Goal: Transaction & Acquisition: Purchase product/service

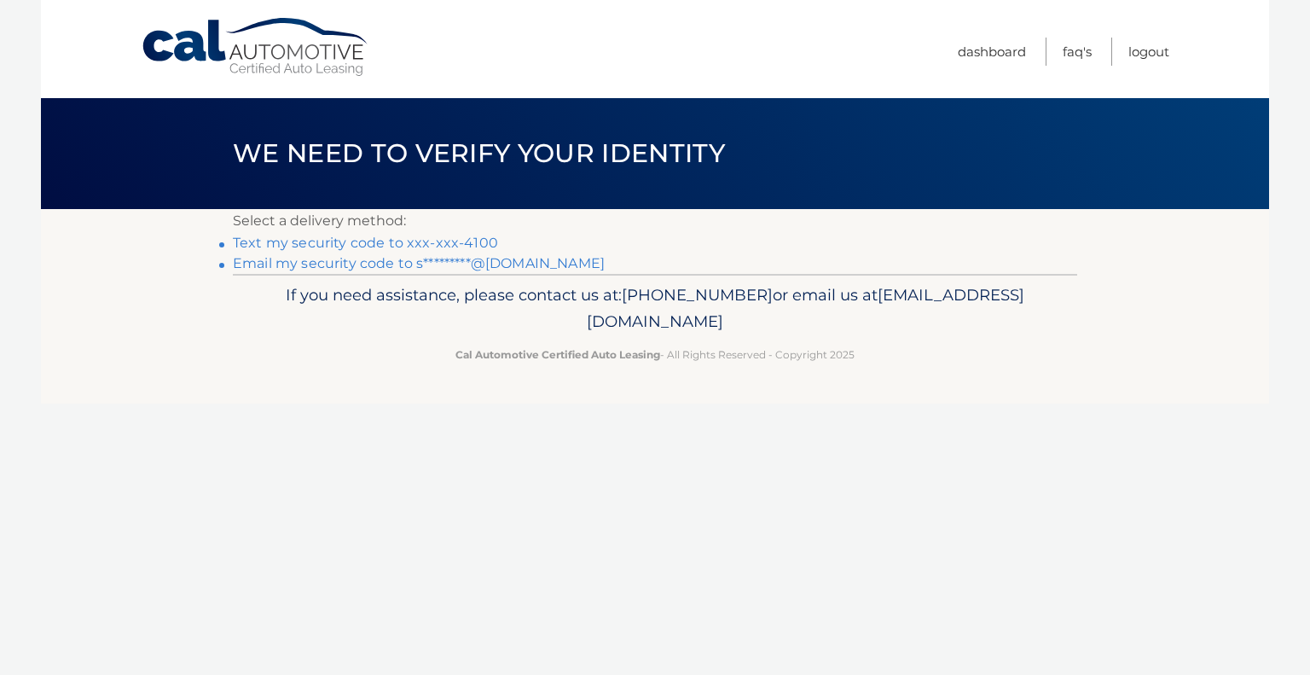
click at [402, 241] on link "Text my security code to xxx-xxx-4100" at bounding box center [365, 243] width 265 height 16
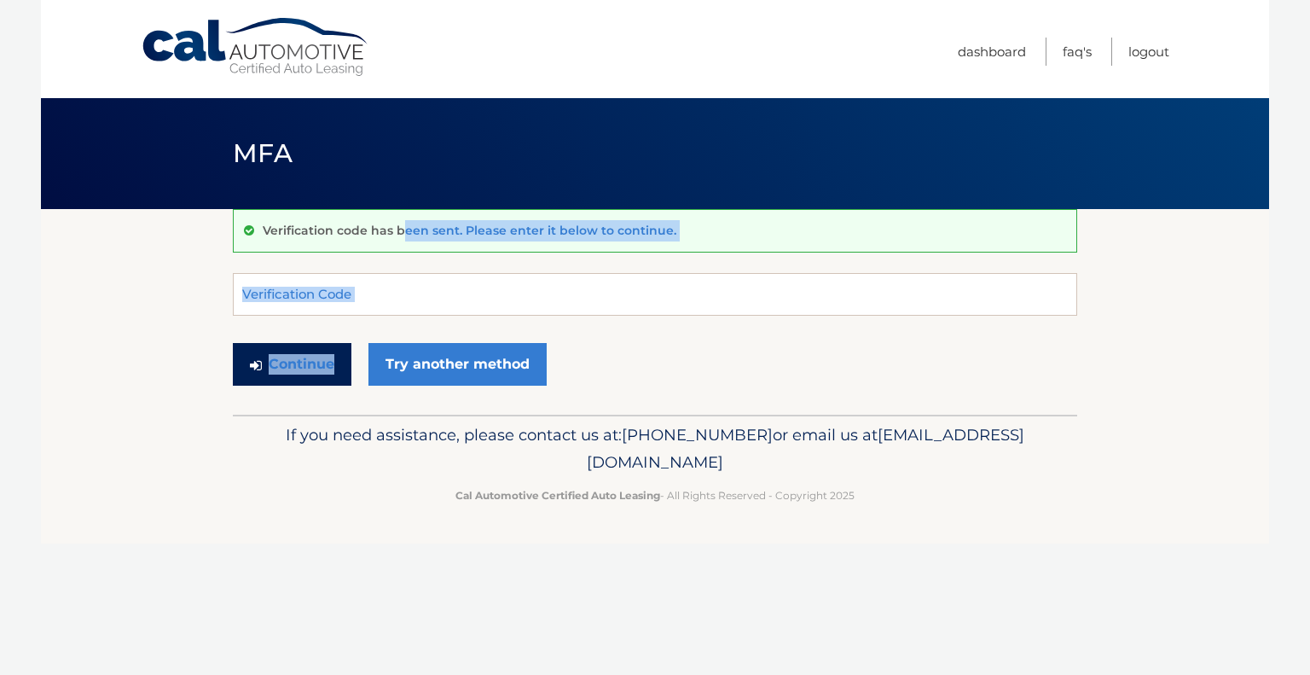
drag, startPoint x: 0, startPoint y: 0, endPoint x: 330, endPoint y: 368, distance: 494.0
click at [330, 368] on div "Verification code has been sent. Please enter it below to continue. Verificatio…" at bounding box center [655, 312] width 844 height 206
click at [379, 285] on input "Verification Code" at bounding box center [655, 294] width 844 height 43
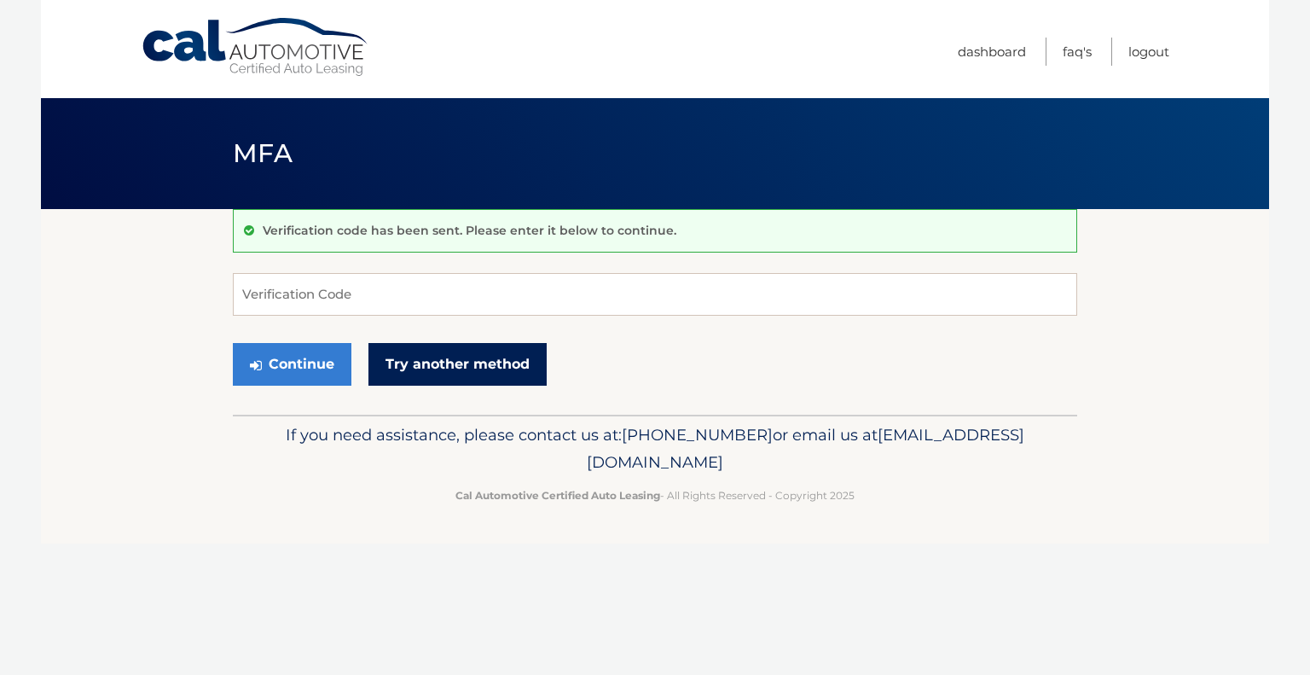
click at [429, 364] on link "Try another method" at bounding box center [457, 364] width 178 height 43
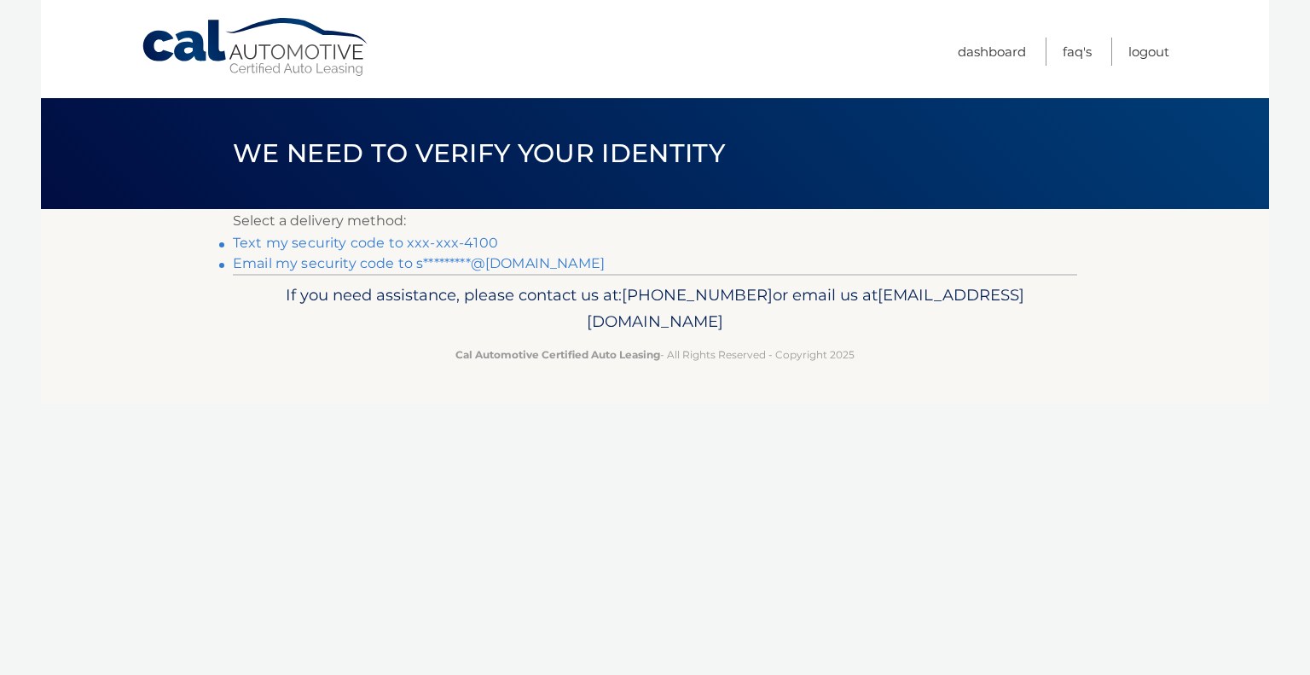
click at [334, 242] on link "Text my security code to xxx-xxx-4100" at bounding box center [365, 243] width 265 height 16
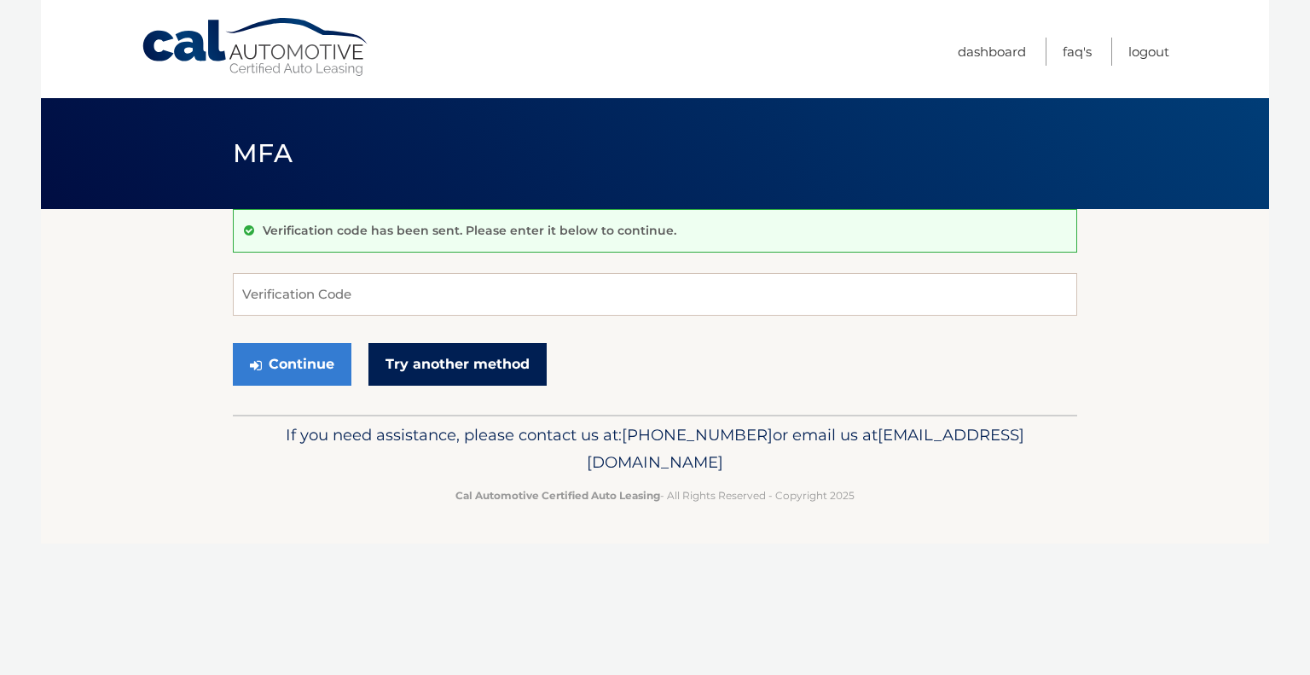
click at [479, 368] on link "Try another method" at bounding box center [457, 364] width 178 height 43
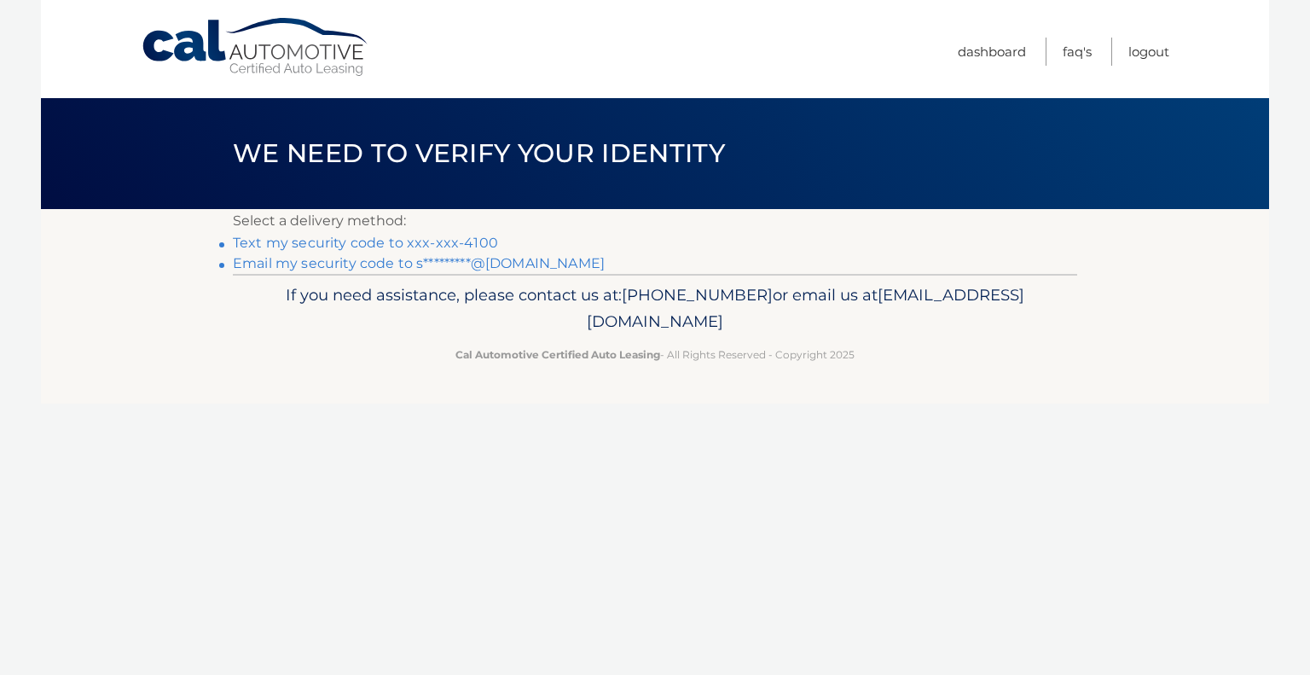
click at [267, 261] on link "Email my security code to s*********@[DOMAIN_NAME]" at bounding box center [419, 263] width 372 height 16
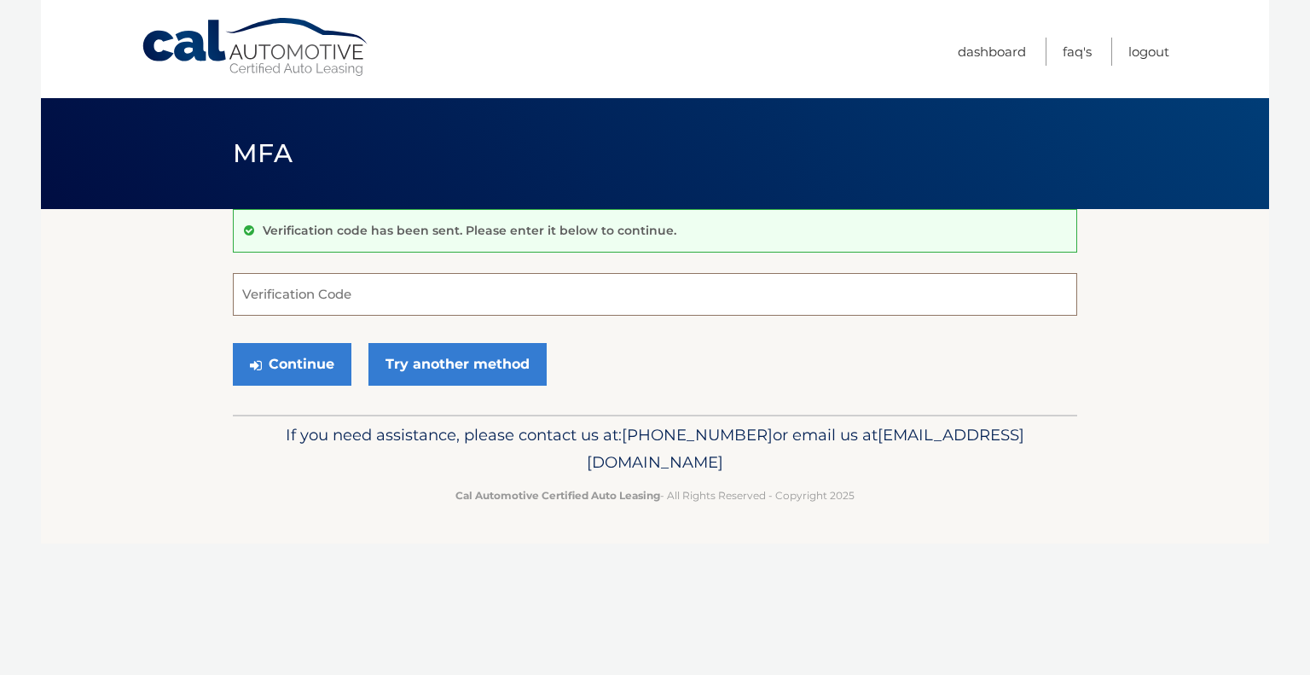
click at [297, 280] on input "Verification Code" at bounding box center [655, 294] width 844 height 43
type input "134074"
click at [293, 368] on button "Continue" at bounding box center [292, 364] width 119 height 43
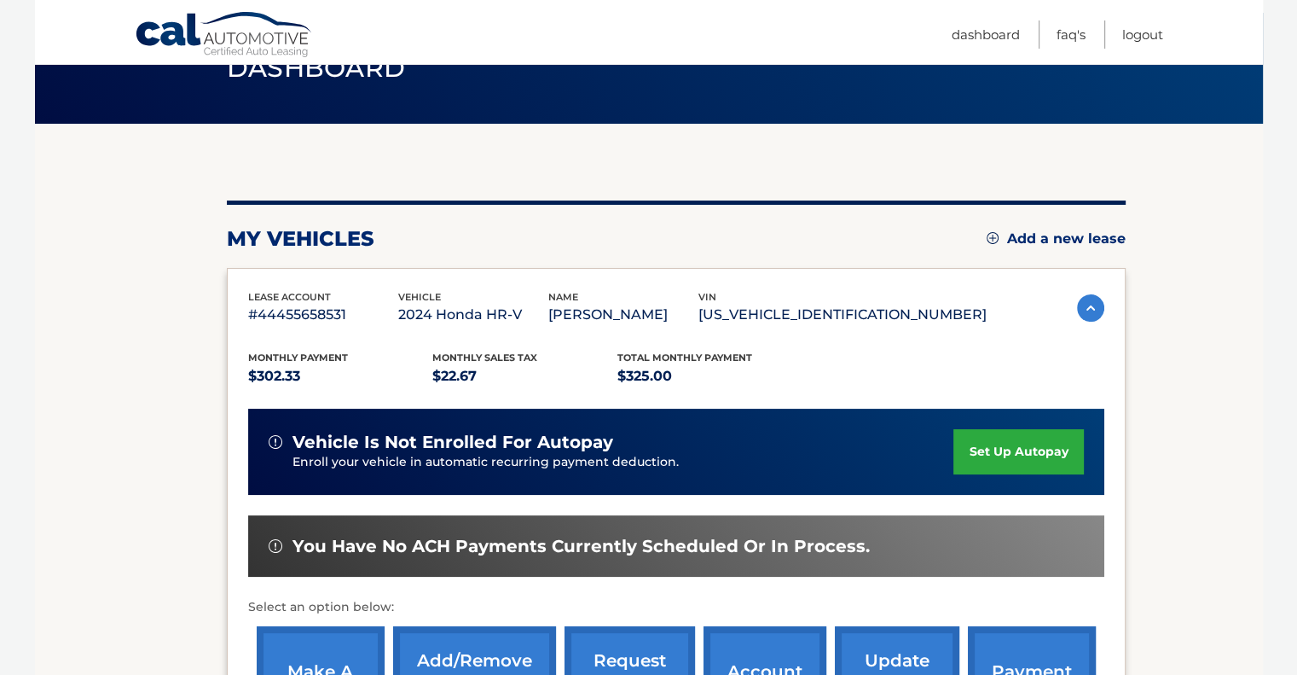
scroll to position [193, 0]
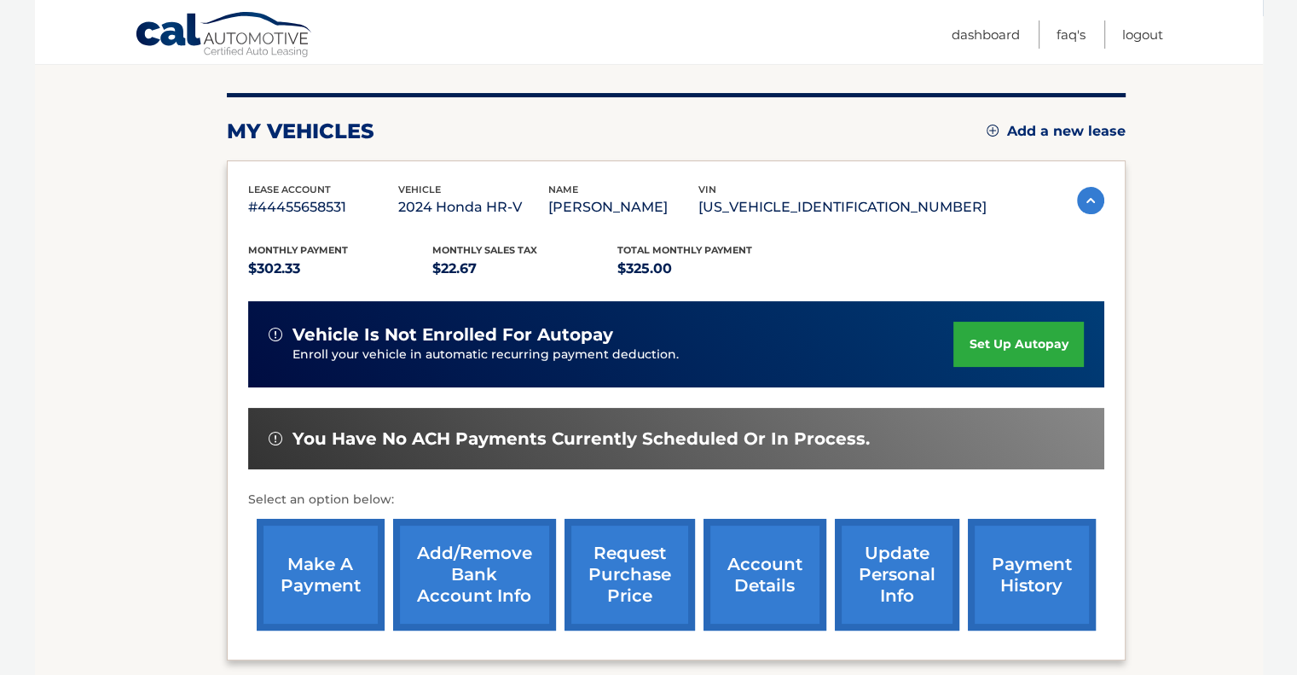
click at [321, 543] on link "make a payment" at bounding box center [321, 575] width 128 height 112
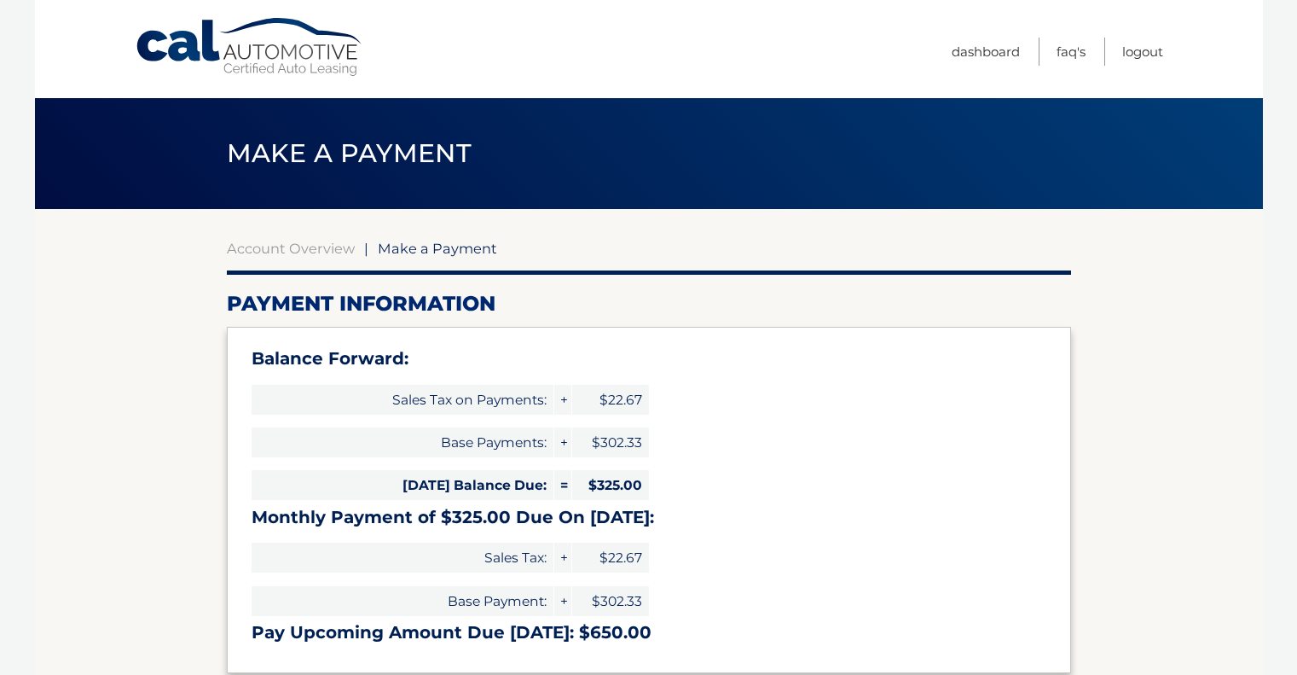
select select "NDJkNmVjNmYtYjM1OS00MTg5LWJhZDAtNjg4Yzk2Y2RhYzAw"
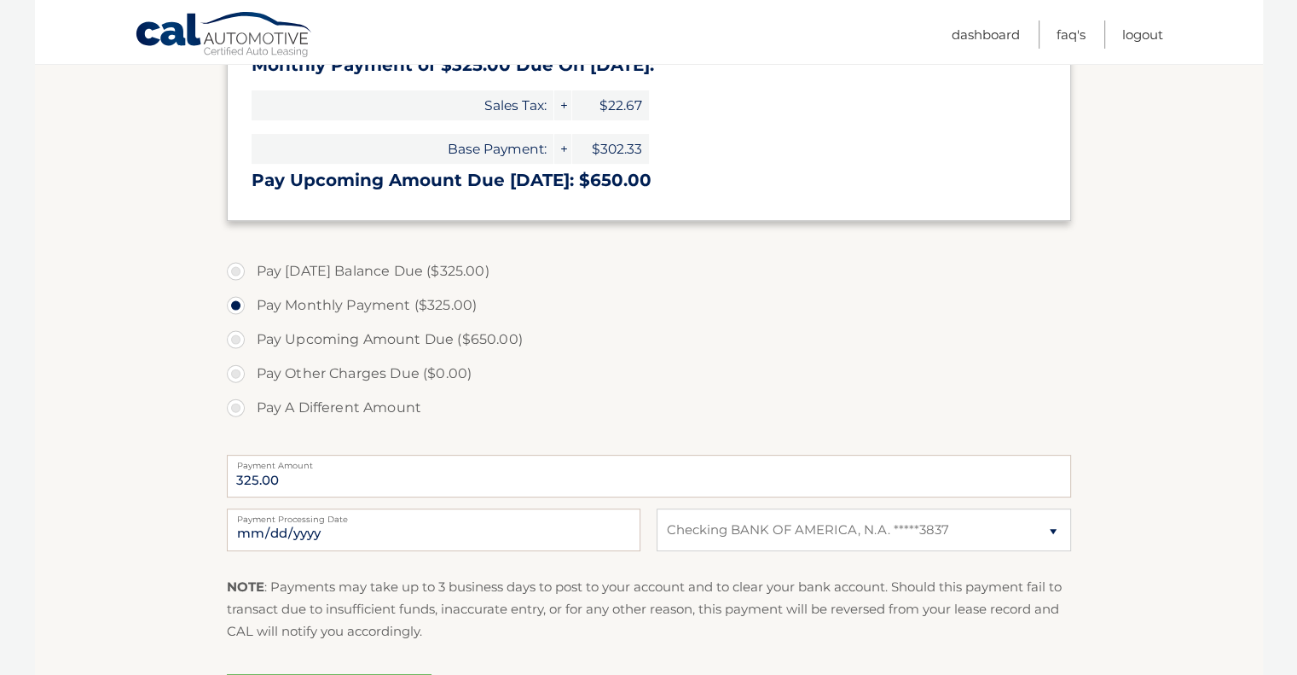
scroll to position [473, 0]
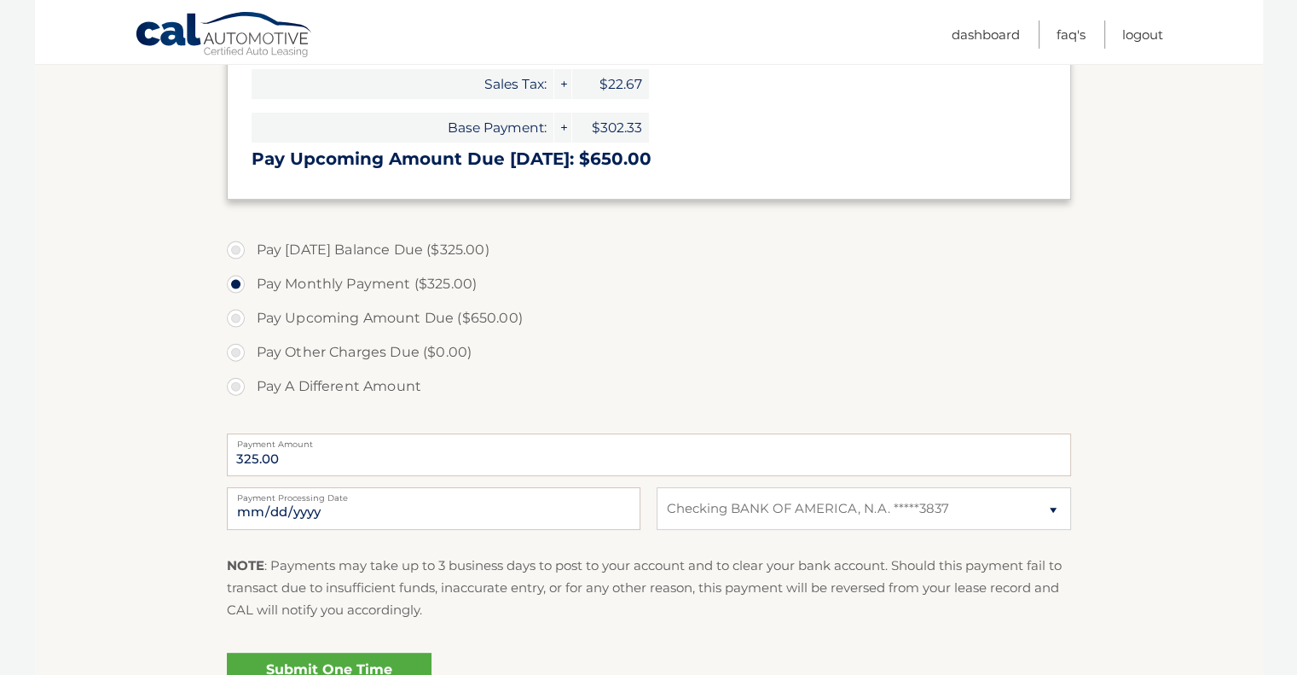
click at [544, 554] on p "NOTE : Payments may take up to 3 business days to post to your account and to c…" at bounding box center [649, 587] width 844 height 67
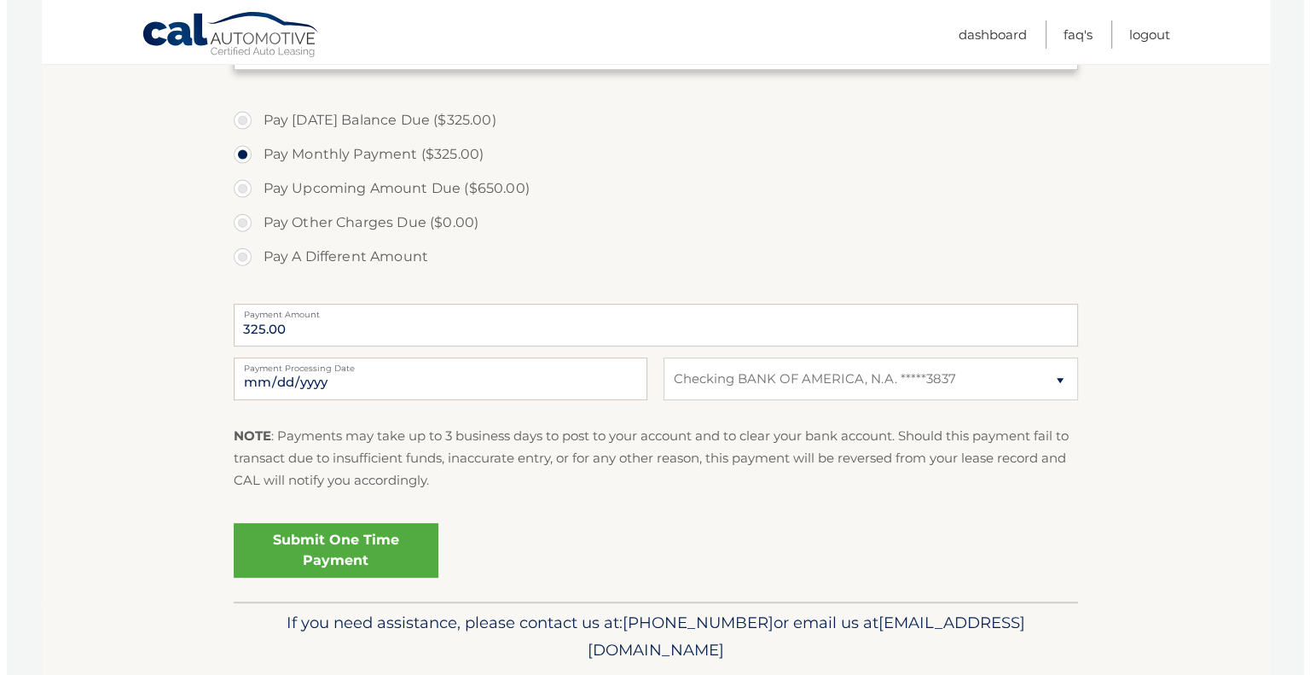
scroll to position [619, 0]
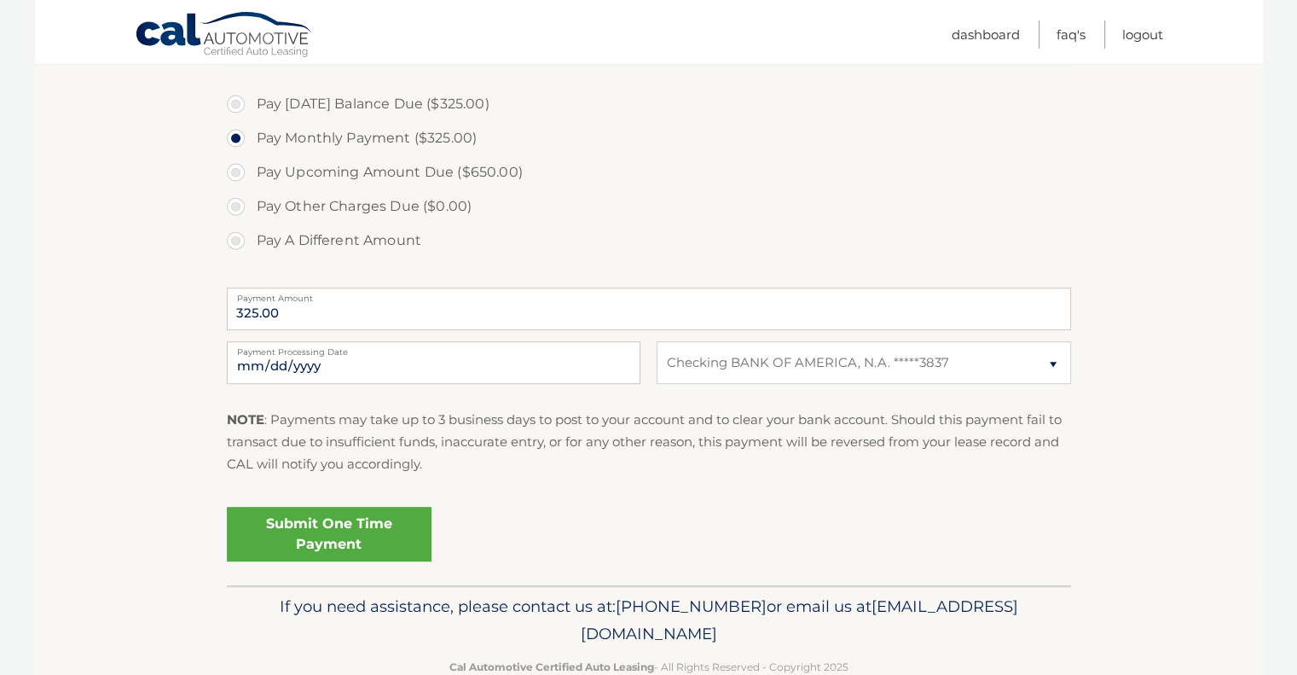
click at [362, 525] on link "Submit One Time Payment" at bounding box center [329, 534] width 205 height 55
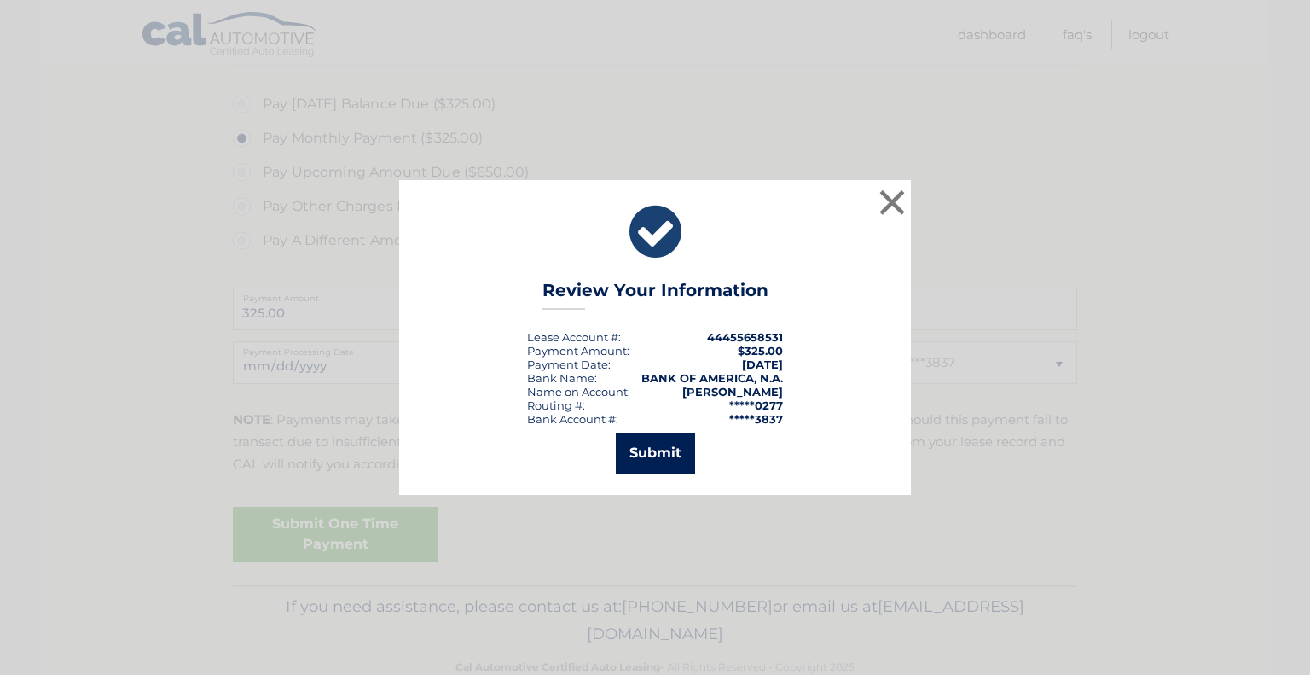
click at [654, 460] on button "Submit" at bounding box center [655, 452] width 79 height 41
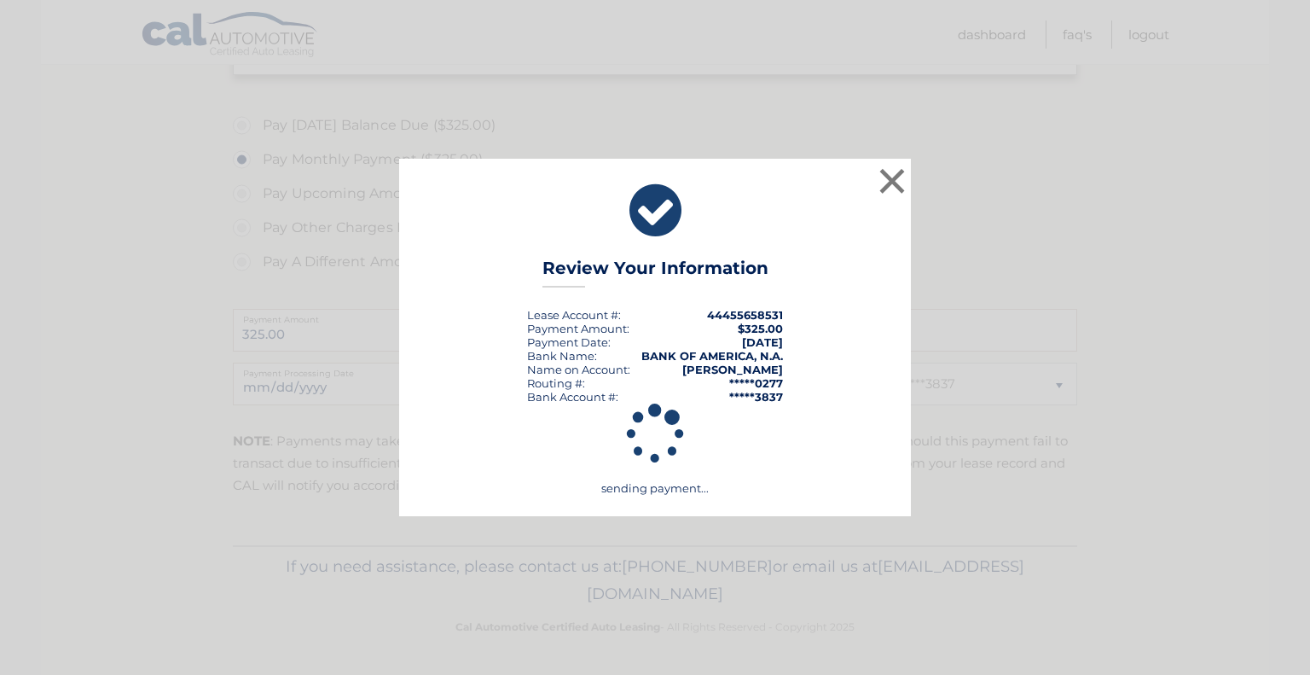
scroll to position [597, 0]
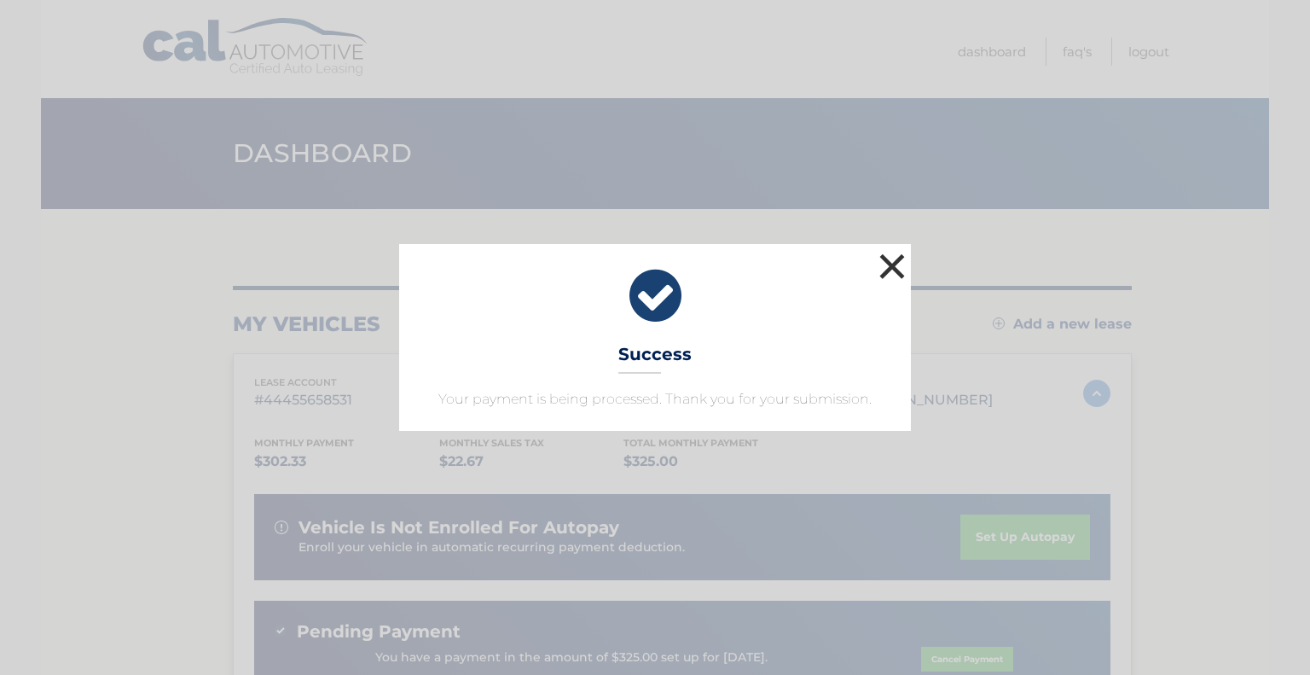
click at [898, 258] on button "×" at bounding box center [892, 266] width 34 height 34
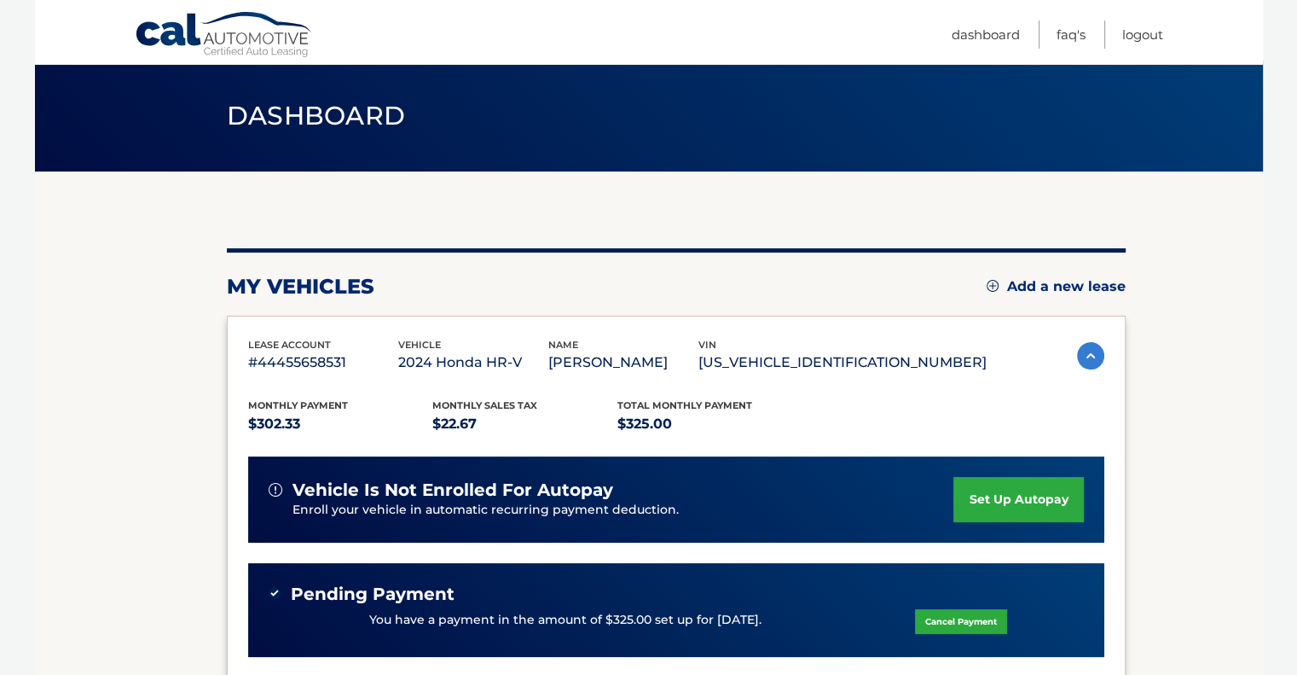
scroll to position [115, 0]
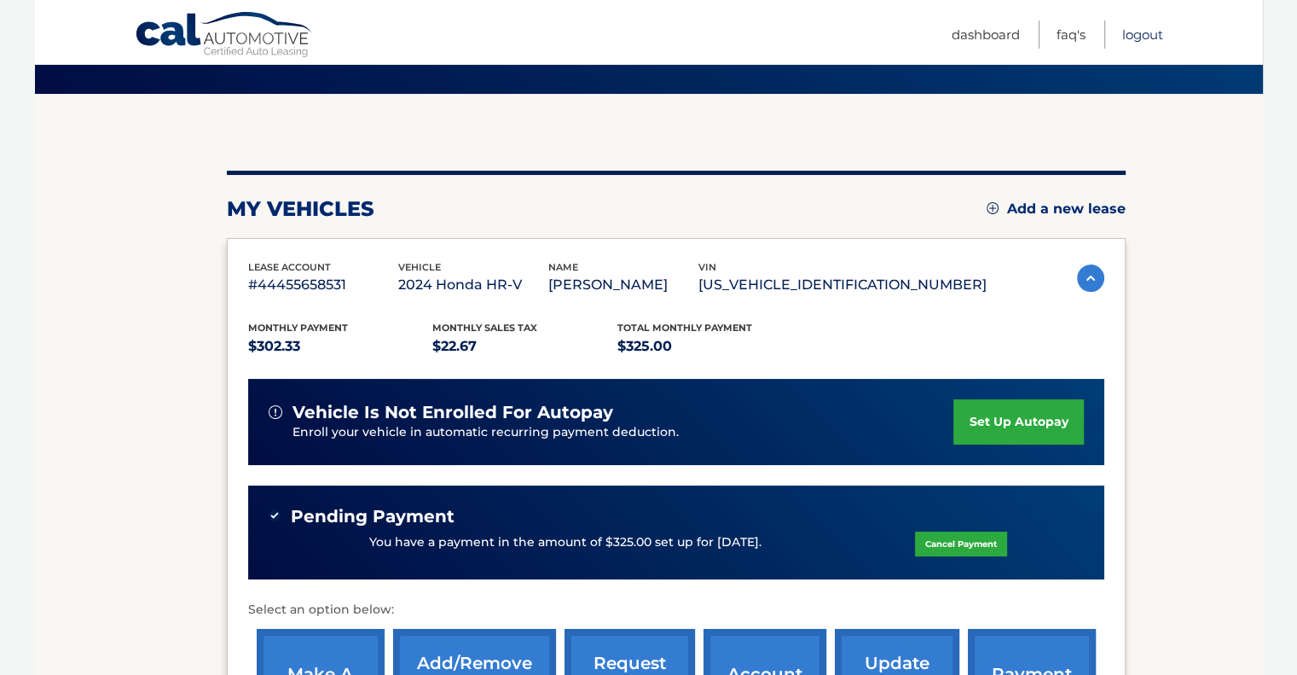
click at [1140, 37] on link "Logout" at bounding box center [1142, 34] width 41 height 28
